Goal: Navigation & Orientation: Find specific page/section

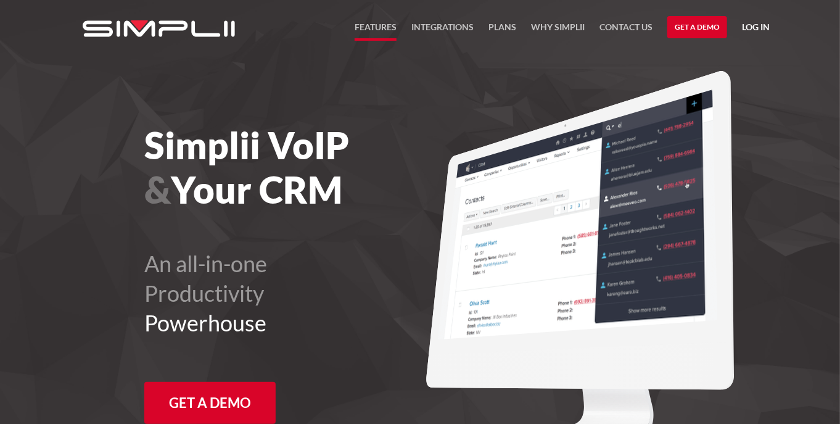
click at [391, 25] on link "FEATURES" at bounding box center [376, 30] width 42 height 21
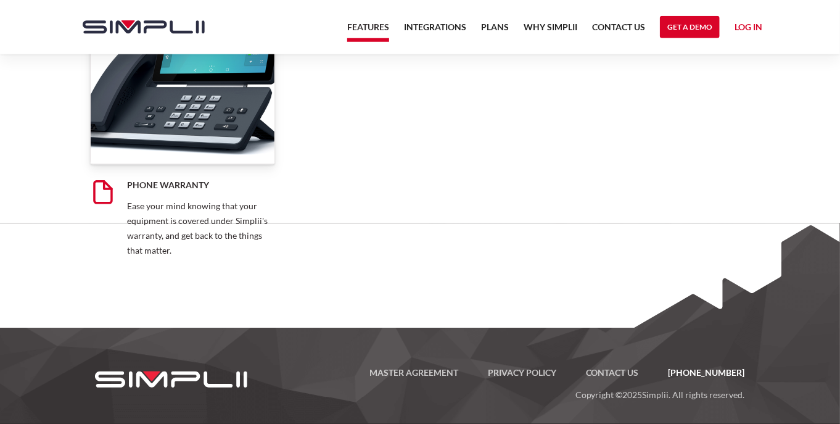
scroll to position [9854, 0]
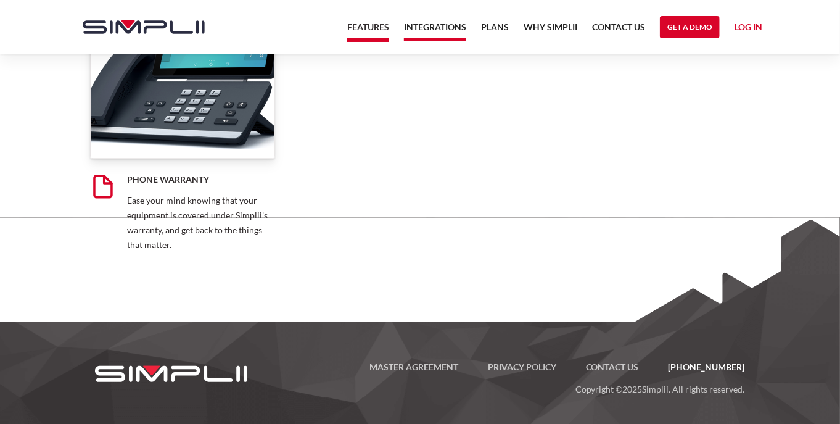
click at [410, 26] on link "Integrations" at bounding box center [435, 30] width 62 height 21
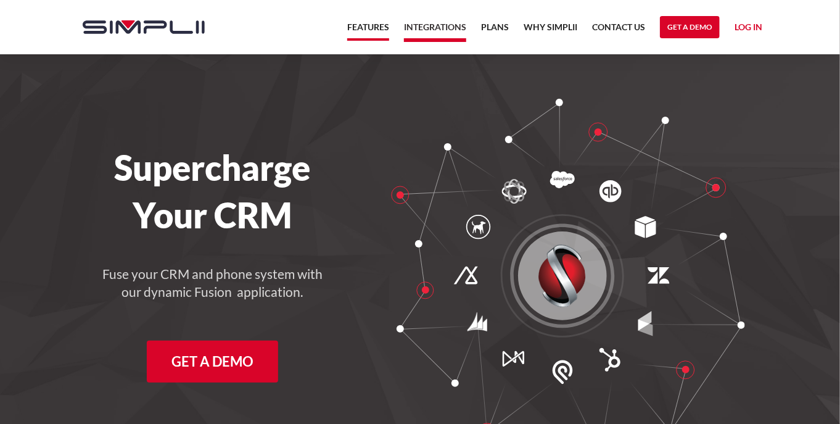
click at [372, 23] on link "Features" at bounding box center [368, 30] width 42 height 21
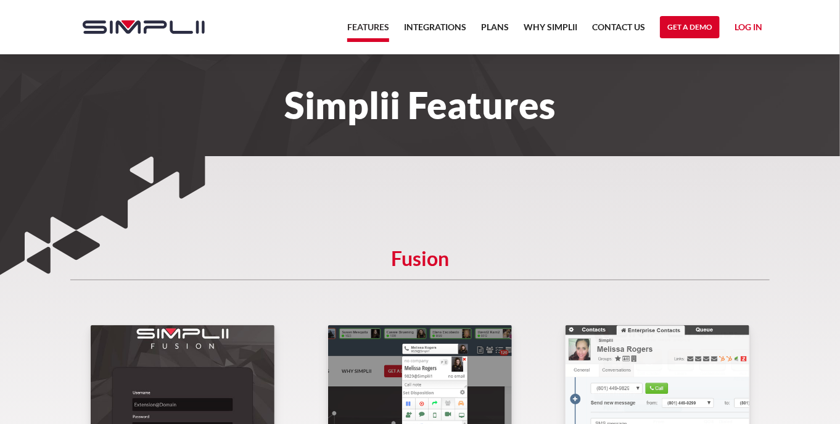
click at [752, 21] on link "Log in" at bounding box center [749, 29] width 28 height 19
